Goal: Check status: Check status

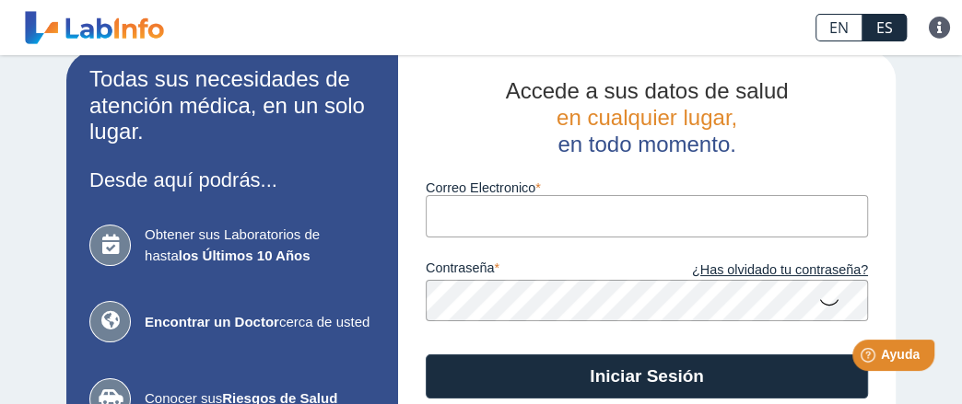
scroll to position [92, 0]
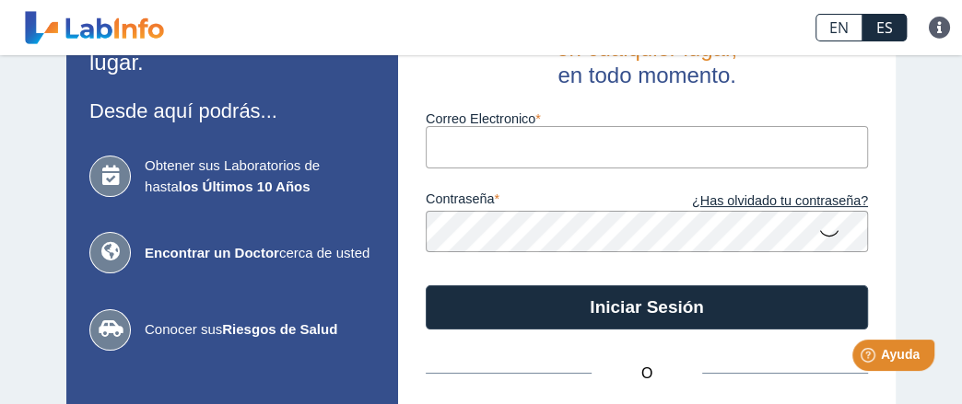
type input "[EMAIL_ADDRESS][DOMAIN_NAME]"
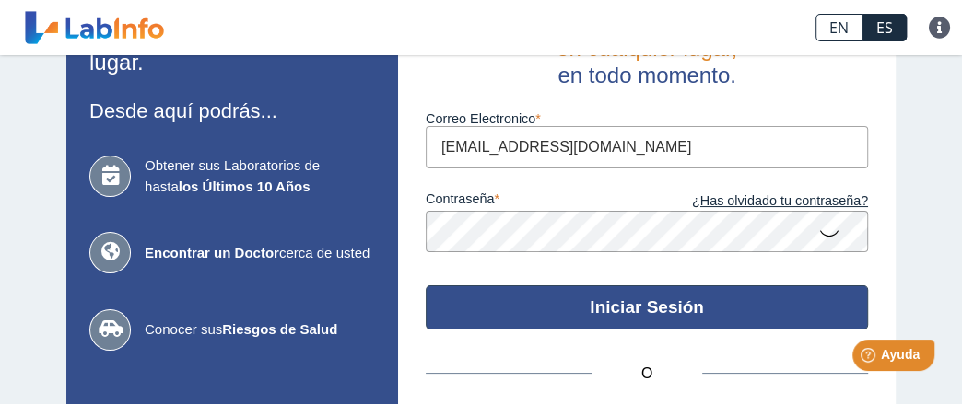
click at [623, 304] on button "Iniciar Sesión" at bounding box center [647, 308] width 442 height 44
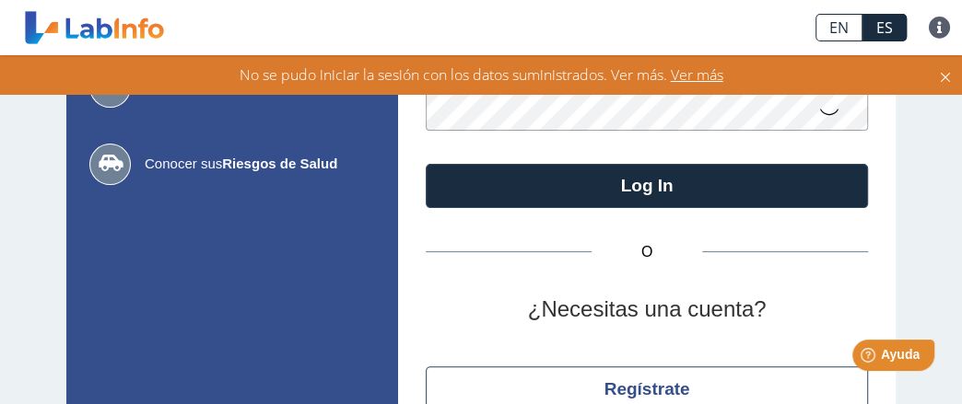
scroll to position [260, 0]
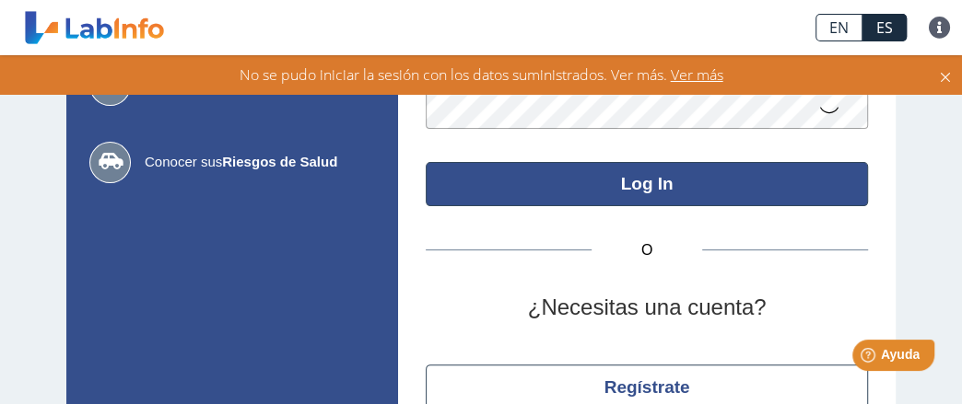
click at [637, 188] on button "Log In" at bounding box center [647, 184] width 442 height 44
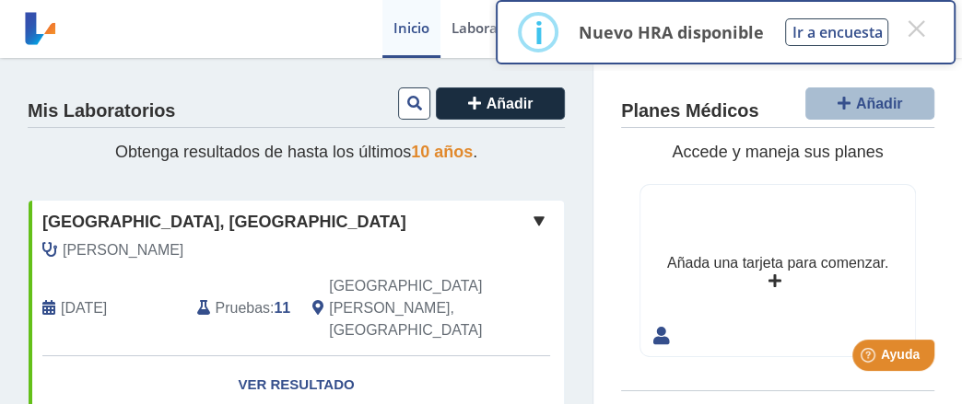
click at [312, 356] on link "Ver Resultado" at bounding box center [296, 385] width 535 height 58
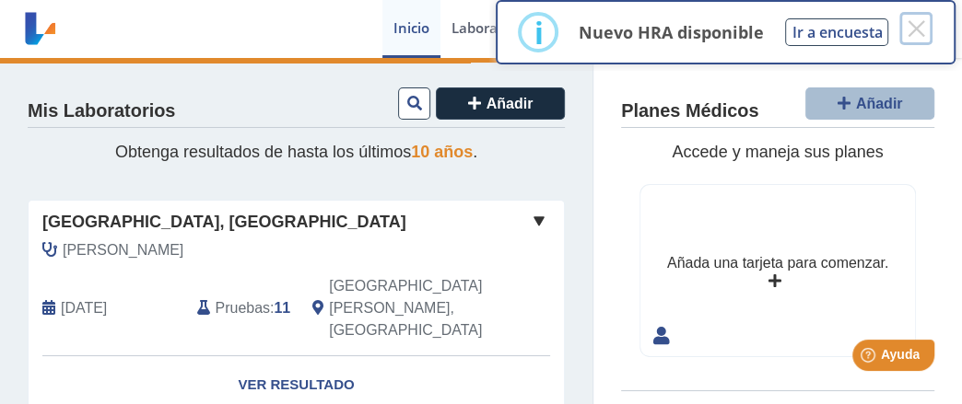
click at [916, 29] on button "×" at bounding box center [915, 28] width 33 height 33
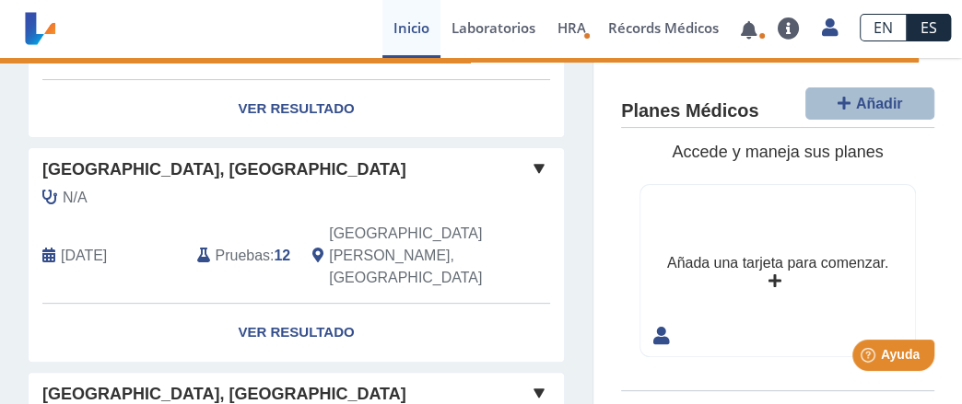
scroll to position [184, 0]
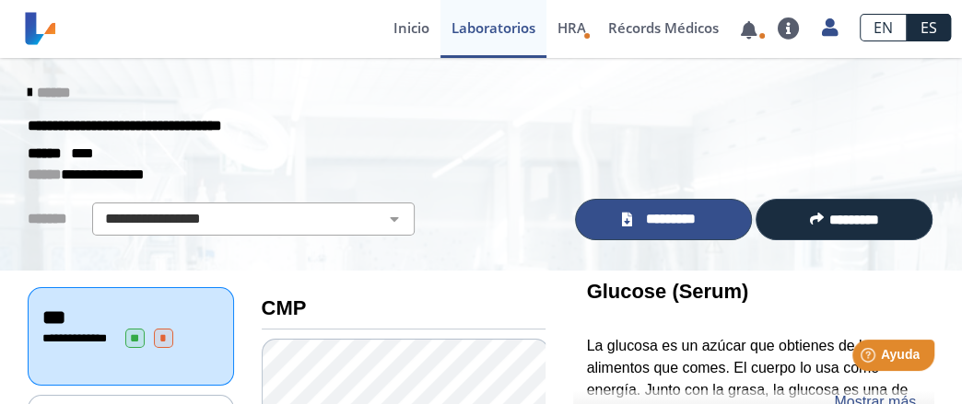
click at [670, 212] on span "*********" at bounding box center [669, 219] width 67 height 20
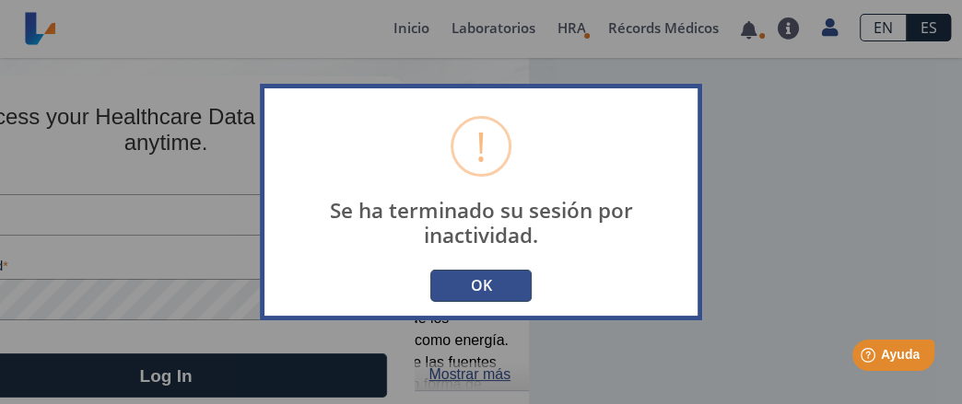
type input "[EMAIL_ADDRESS][DOMAIN_NAME]"
